Goal: Navigation & Orientation: Go to known website

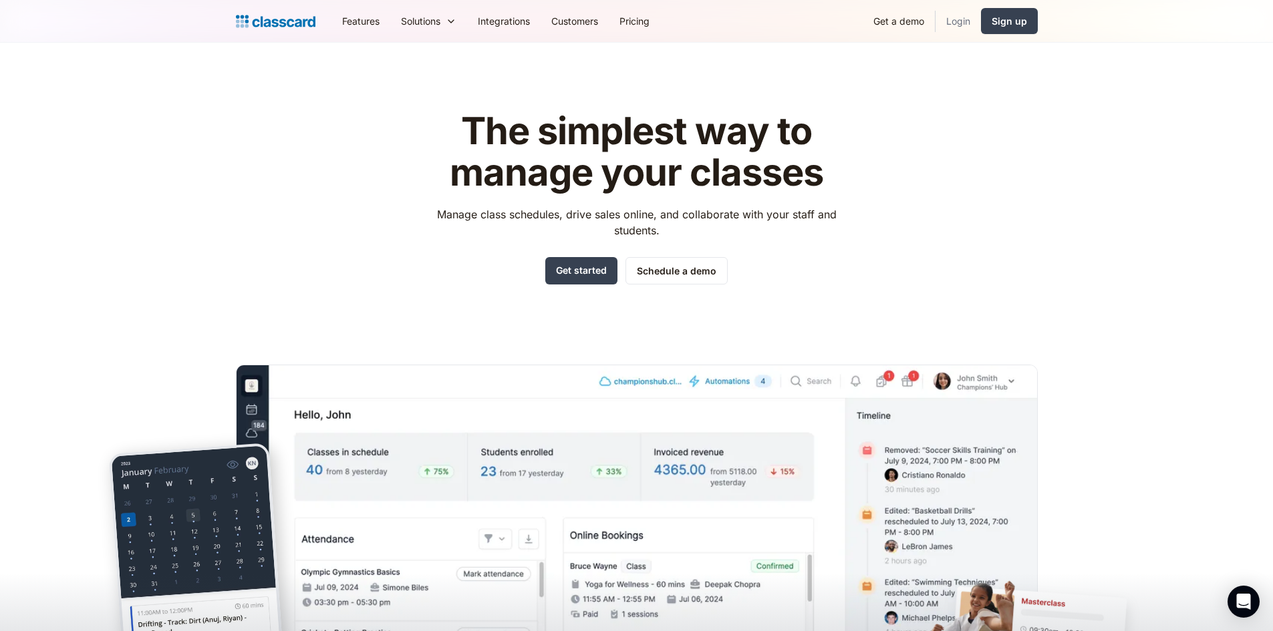
click at [947, 13] on link "Login" at bounding box center [957, 21] width 45 height 30
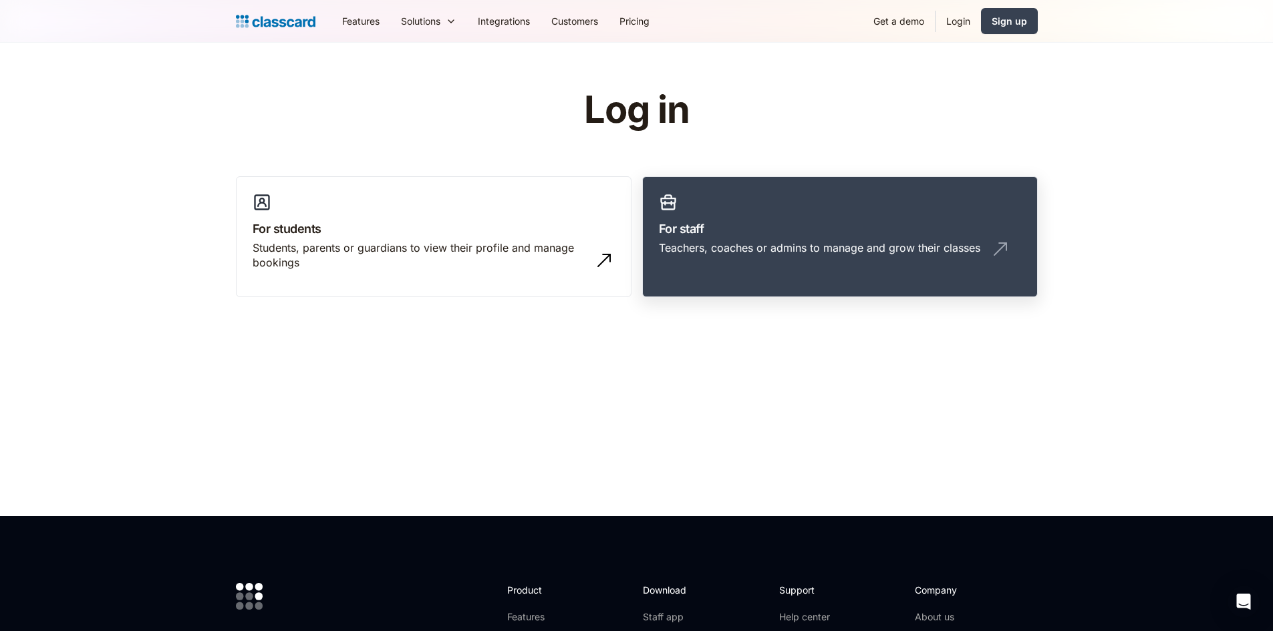
click at [888, 213] on link "For staff Teachers, coaches or admins to manage and grow their classes" at bounding box center [839, 237] width 395 height 122
